Goal: Task Accomplishment & Management: Manage account settings

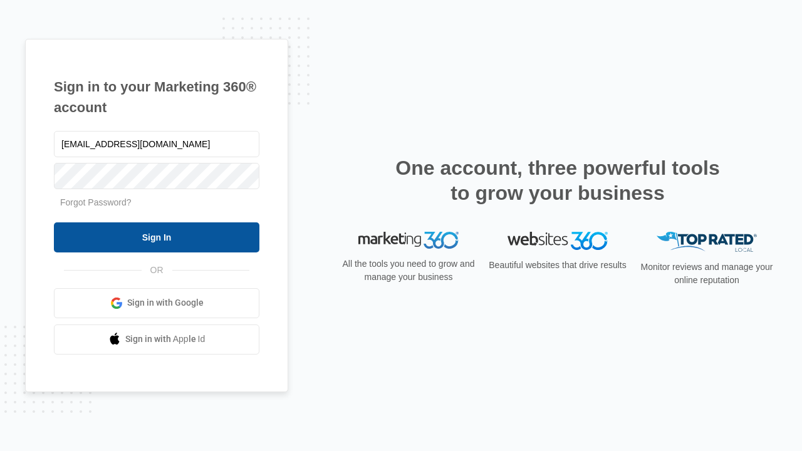
click at [157, 237] on input "Sign In" at bounding box center [157, 237] width 206 height 30
